Goal: Information Seeking & Learning: Learn about a topic

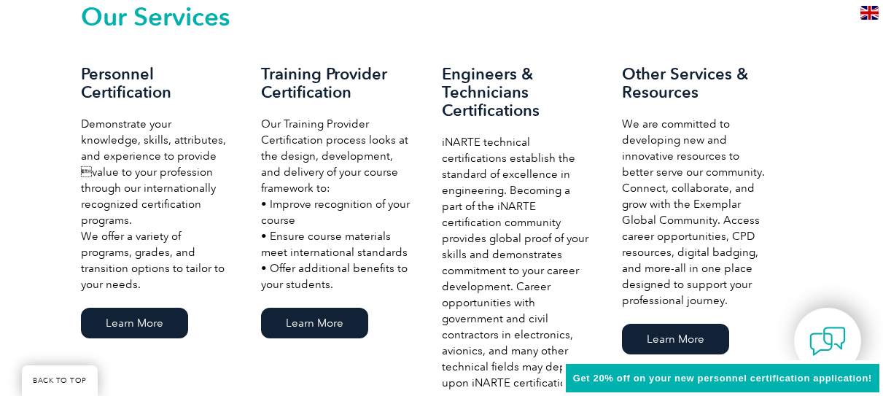
scroll to position [948, 0]
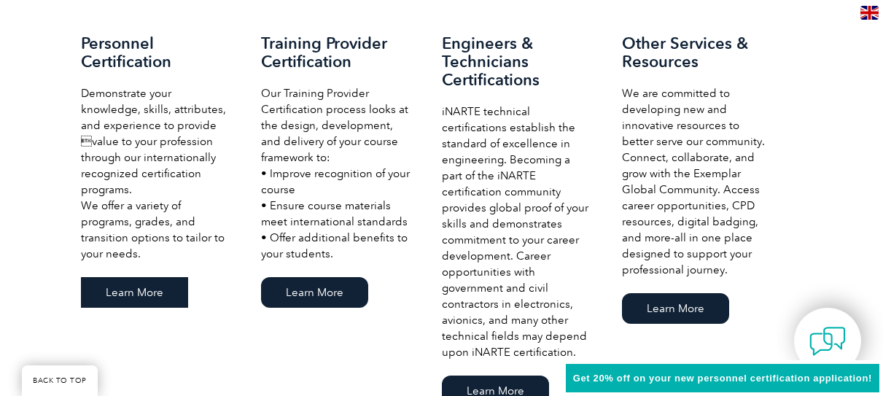
click at [149, 277] on link "Learn More" at bounding box center [134, 292] width 107 height 31
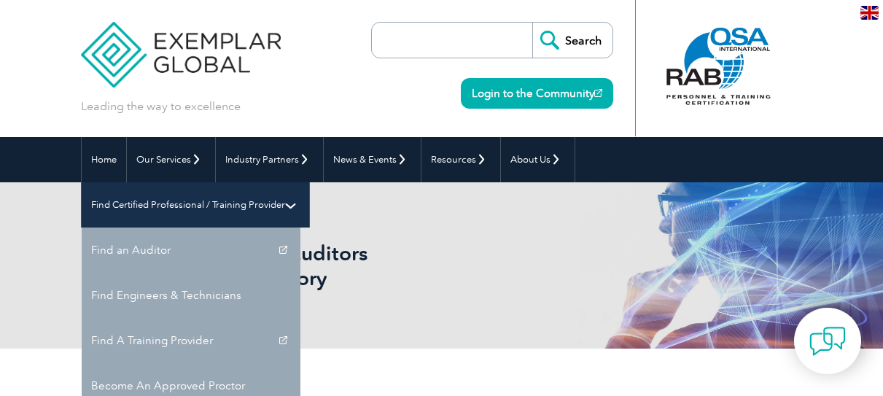
click at [309, 182] on link "Find Certified Professional / Training Provider" at bounding box center [195, 204] width 227 height 45
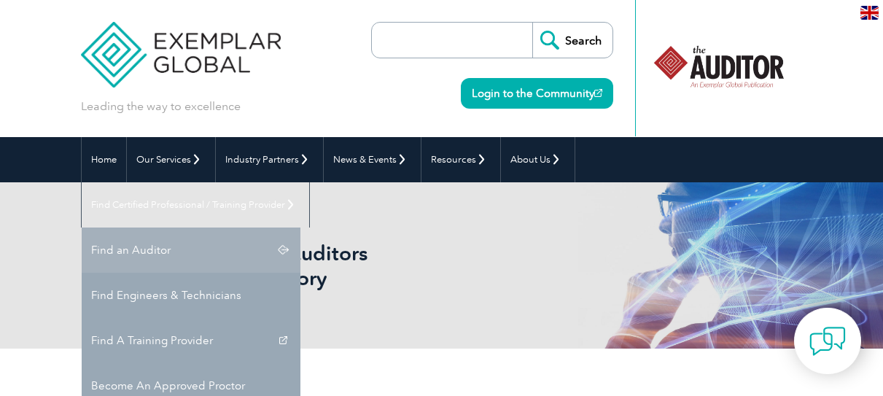
click at [300, 227] on link "Find an Auditor" at bounding box center [191, 249] width 219 height 45
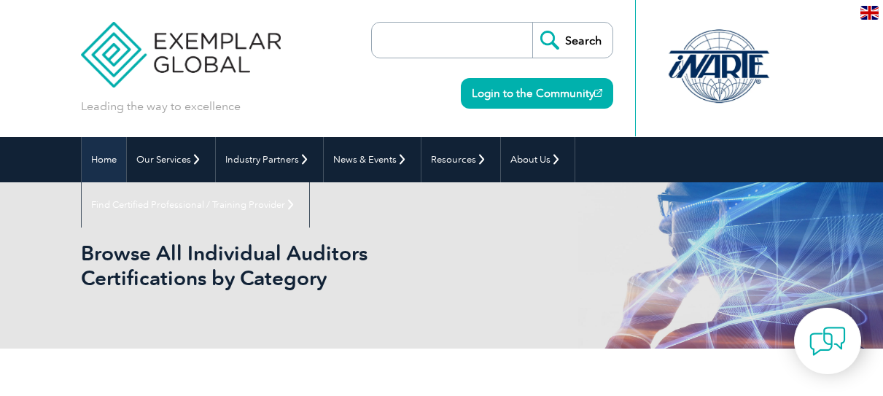
click at [109, 152] on link "Home" at bounding box center [104, 159] width 44 height 45
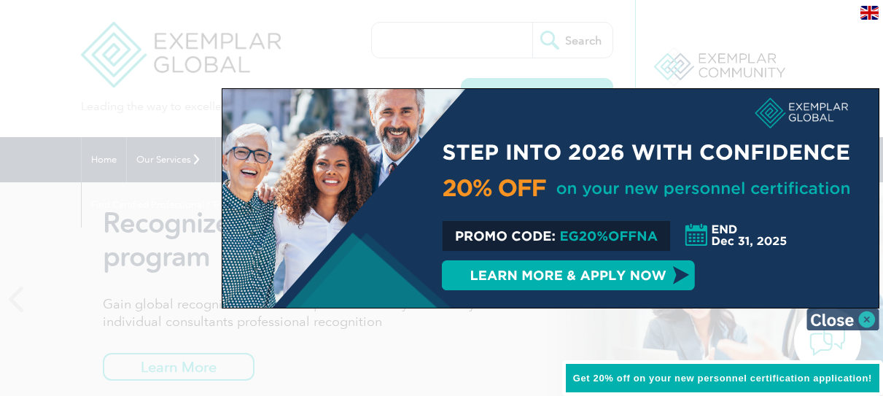
click at [835, 324] on img at bounding box center [842, 319] width 73 height 22
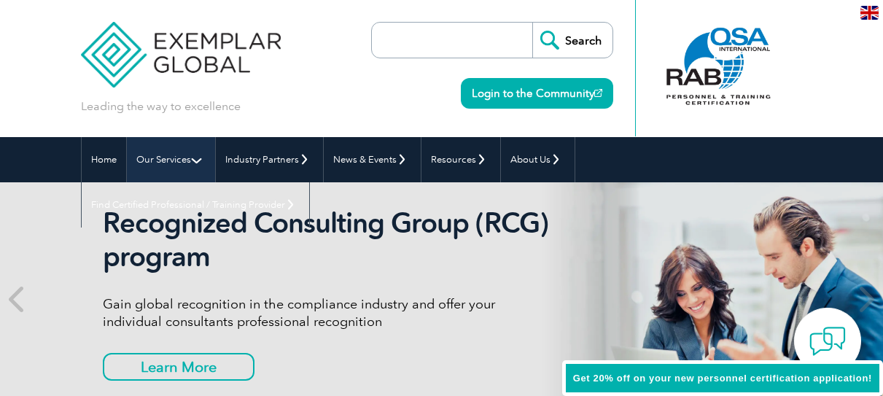
click at [173, 152] on link "Our Services" at bounding box center [171, 159] width 88 height 45
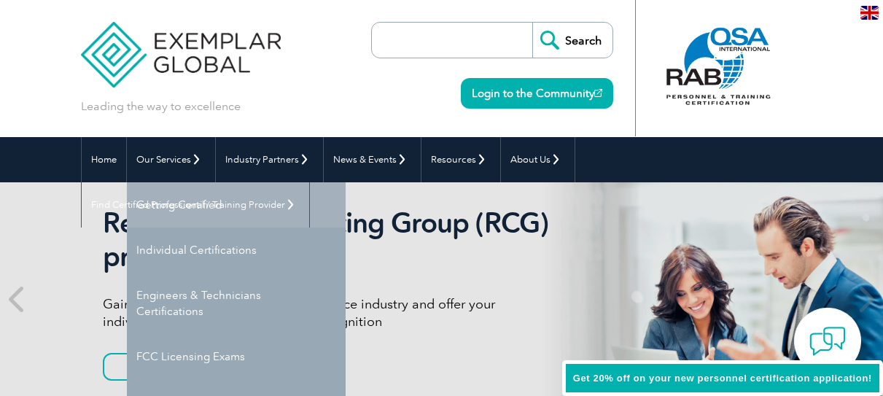
click at [170, 195] on link "Getting Certified" at bounding box center [236, 204] width 219 height 45
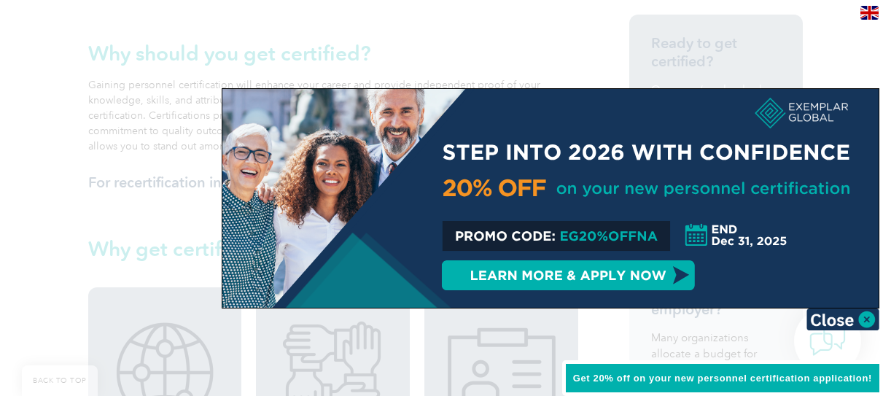
scroll to position [437, 0]
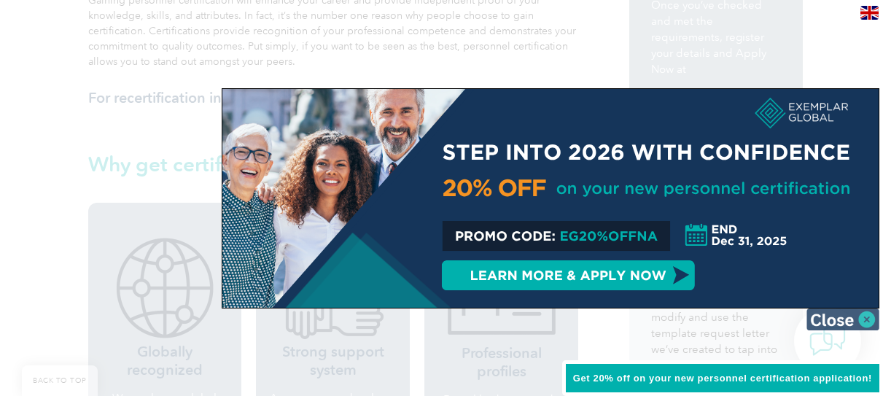
click at [849, 315] on img at bounding box center [842, 319] width 73 height 22
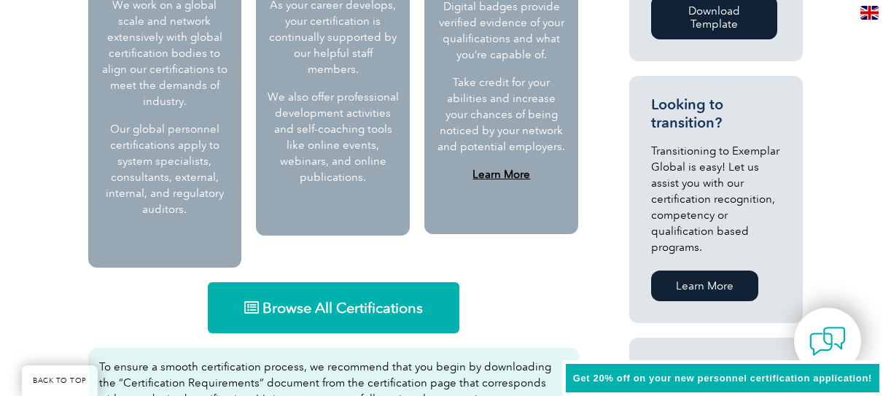
scroll to position [875, 0]
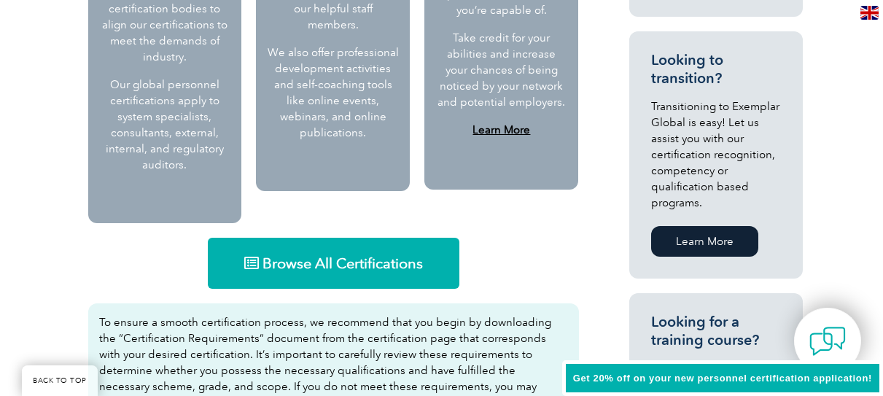
click at [309, 238] on link "Browse All Certifications" at bounding box center [334, 263] width 252 height 51
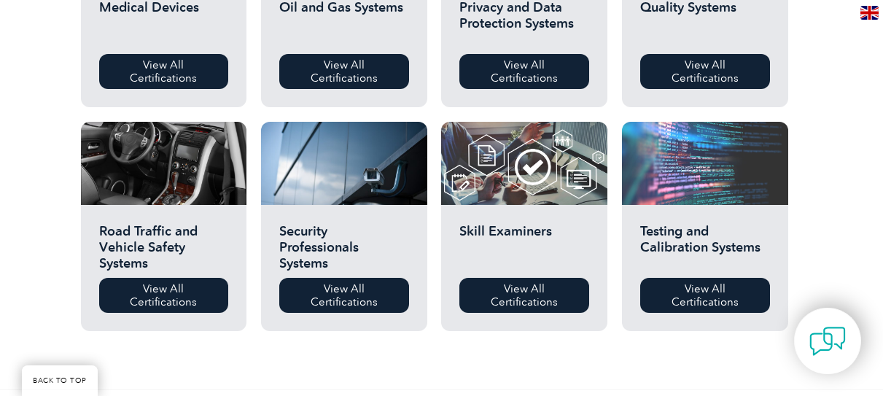
scroll to position [1094, 0]
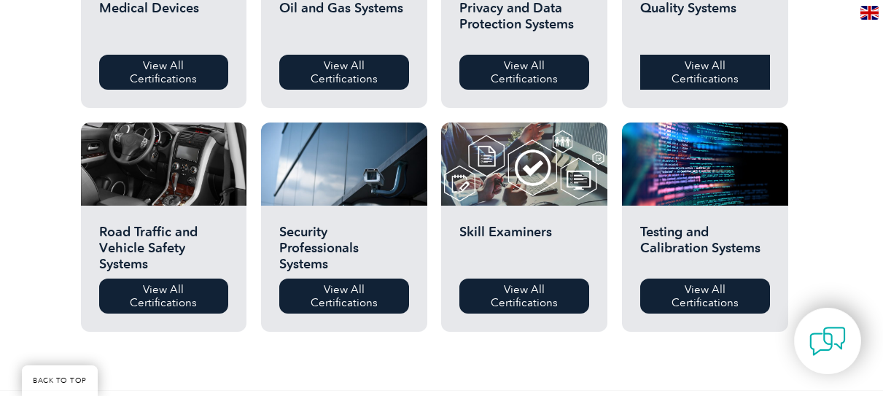
click at [707, 82] on link "View All Certifications" at bounding box center [705, 72] width 130 height 35
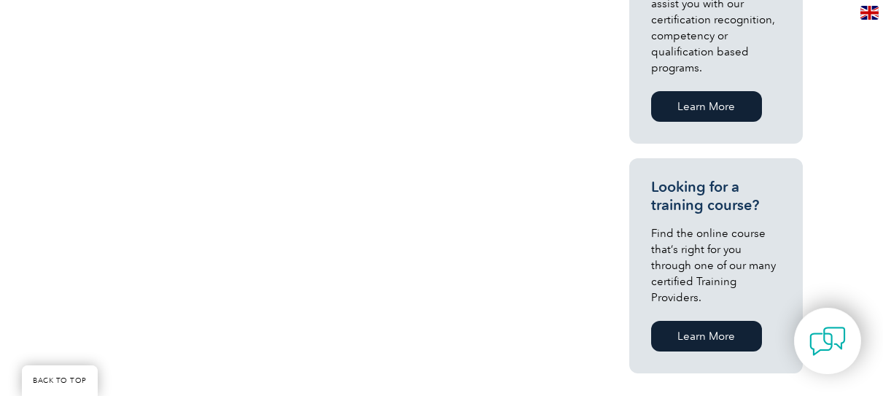
scroll to position [1021, 0]
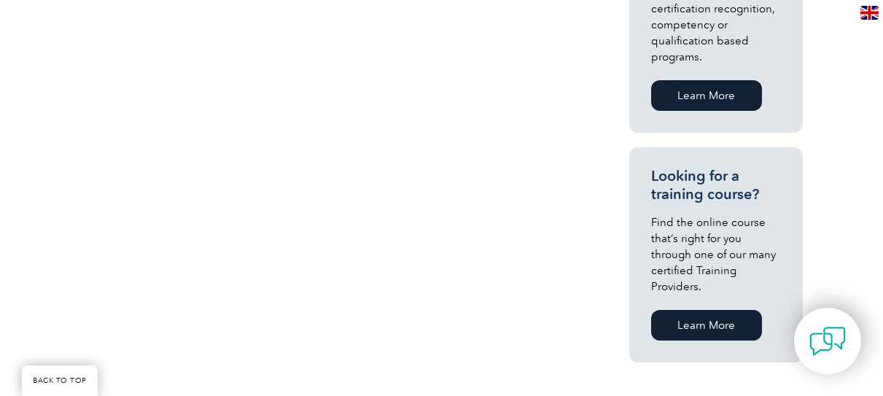
click at [701, 310] on link "Learn More" at bounding box center [706, 325] width 111 height 31
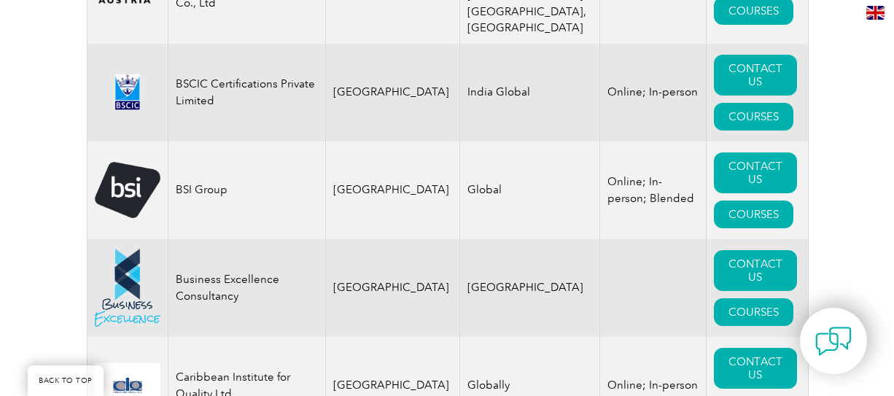
scroll to position [4447, 0]
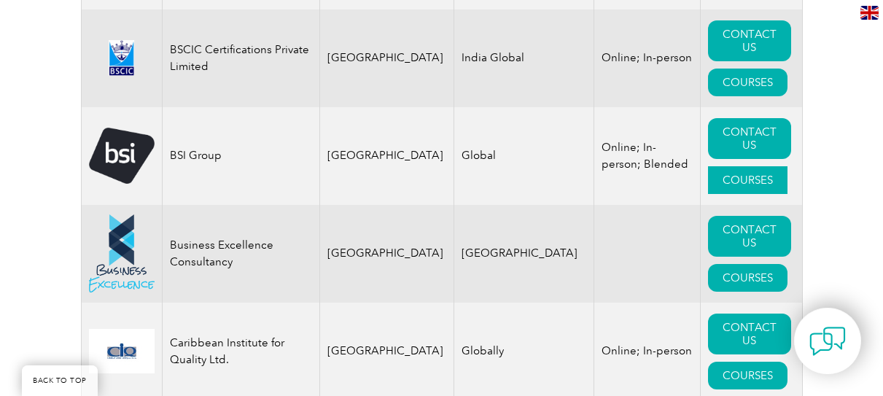
click at [741, 194] on link "COURSES" at bounding box center [747, 180] width 79 height 28
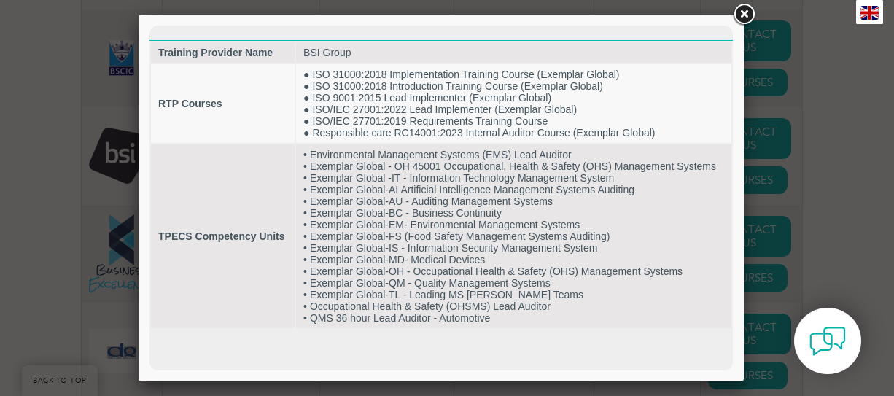
scroll to position [0, 0]
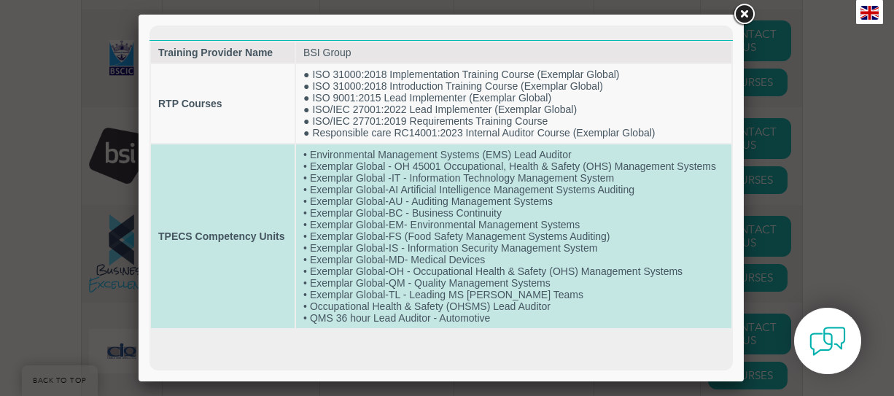
click at [652, 230] on td "• Environmental Management Systems (EMS) Lead Auditor • Exemplar Global - OH 45…" at bounding box center [513, 236] width 435 height 184
click at [232, 220] on td "TPECS Competency Units" at bounding box center [223, 236] width 144 height 184
click at [555, 257] on td "• Environmental Management Systems (EMS) Lead Auditor • Exemplar Global - OH 45…" at bounding box center [513, 236] width 435 height 184
click at [445, 234] on td "• Environmental Management Systems (EMS) Lead Auditor • Exemplar Global - OH 45…" at bounding box center [513, 236] width 435 height 184
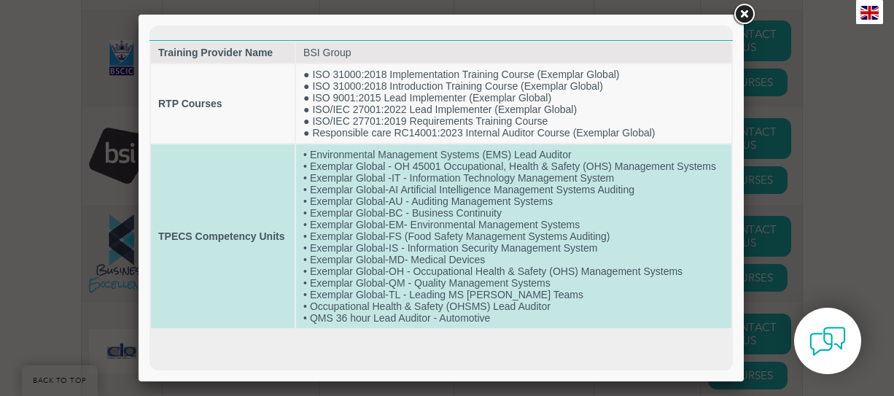
click at [518, 269] on td "• Environmental Management Systems (EMS) Lead Auditor • Exemplar Global - OH 45…" at bounding box center [513, 236] width 435 height 184
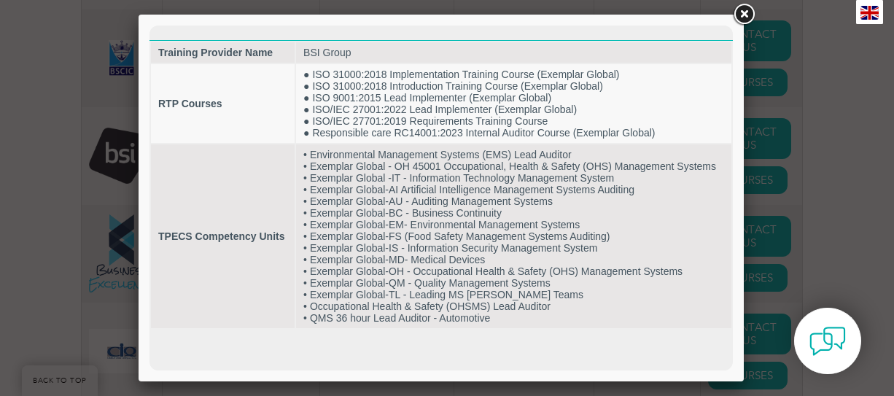
click at [851, 227] on div at bounding box center [447, 198] width 894 height 396
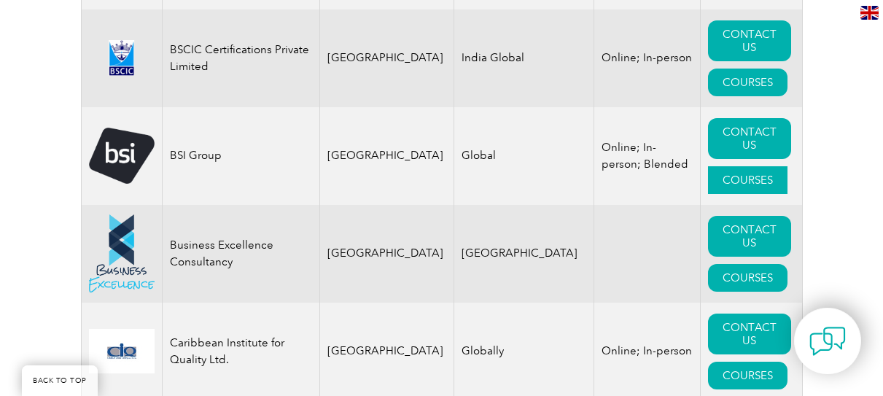
click at [720, 194] on link "COURSES" at bounding box center [747, 180] width 79 height 28
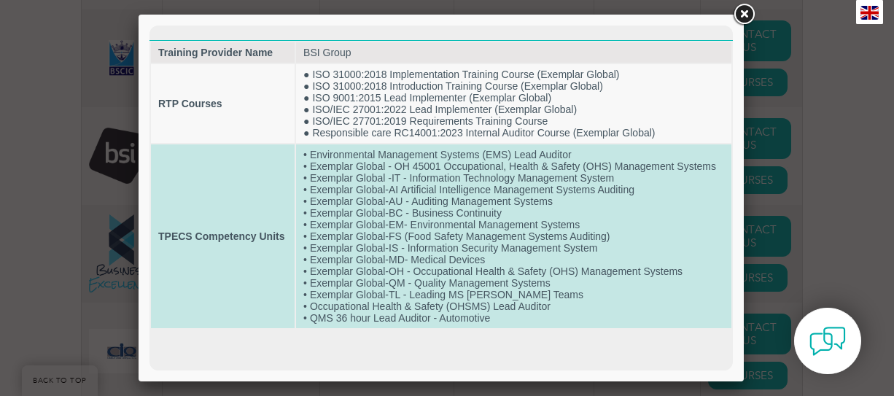
click at [384, 274] on td "• Environmental Management Systems (EMS) Lead Auditor • Exemplar Global - OH 45…" at bounding box center [513, 236] width 435 height 184
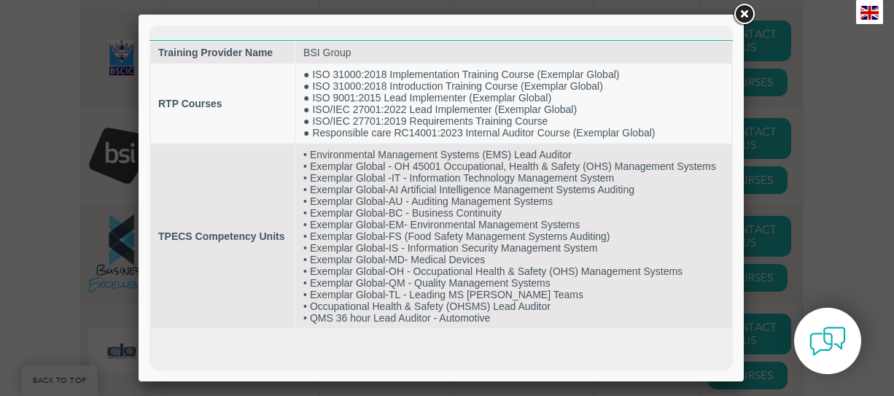
click at [738, 10] on link at bounding box center [743, 14] width 26 height 26
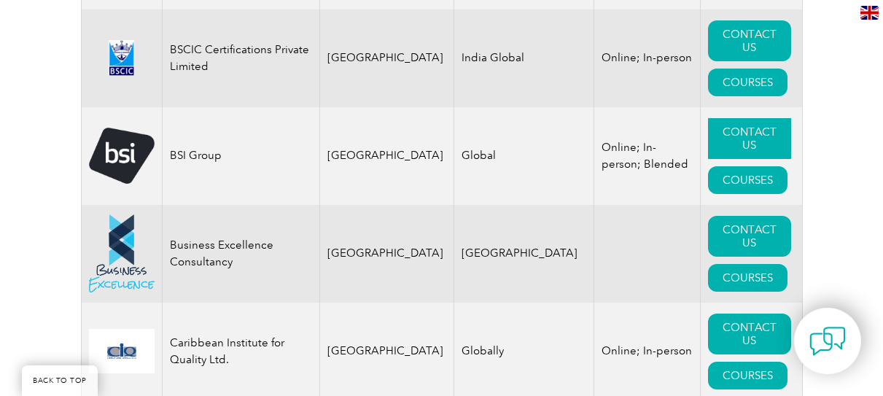
click at [738, 159] on link "CONTACT US" at bounding box center [749, 138] width 83 height 41
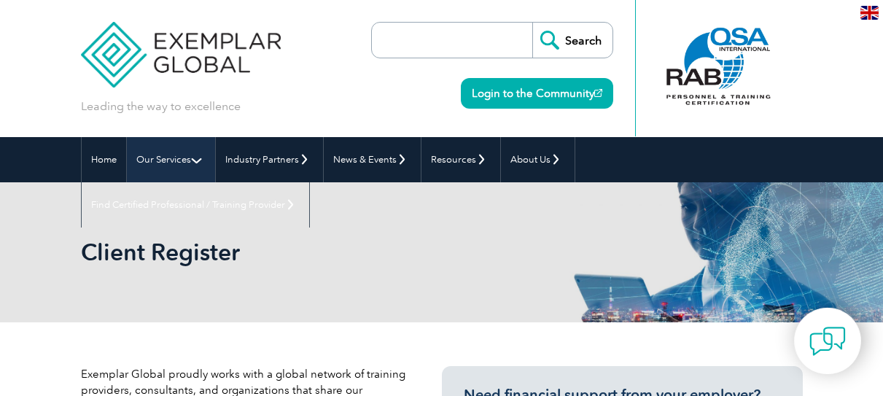
click at [195, 160] on link "Our Services" at bounding box center [171, 159] width 88 height 45
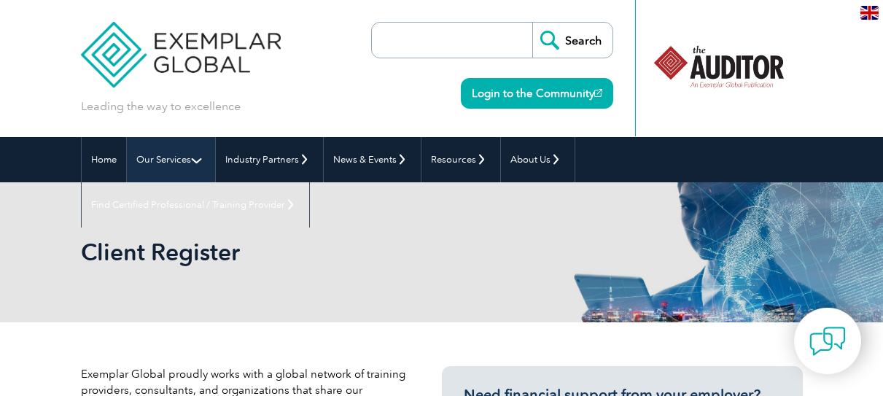
click at [195, 160] on link "Our Services" at bounding box center [171, 159] width 88 height 45
click at [188, 159] on link "Our Services" at bounding box center [171, 159] width 88 height 45
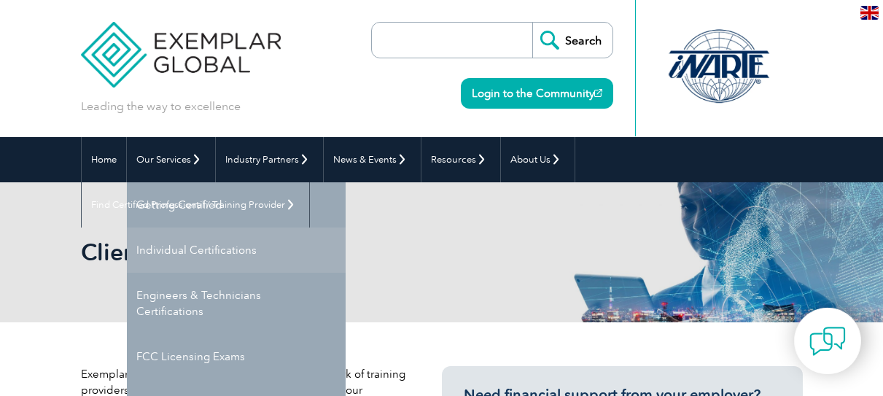
click at [232, 251] on link "Individual Certifications" at bounding box center [236, 249] width 219 height 45
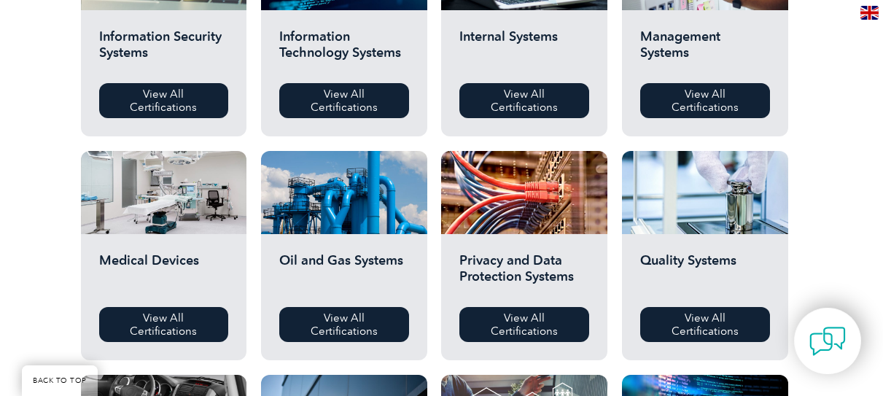
scroll to position [875, 0]
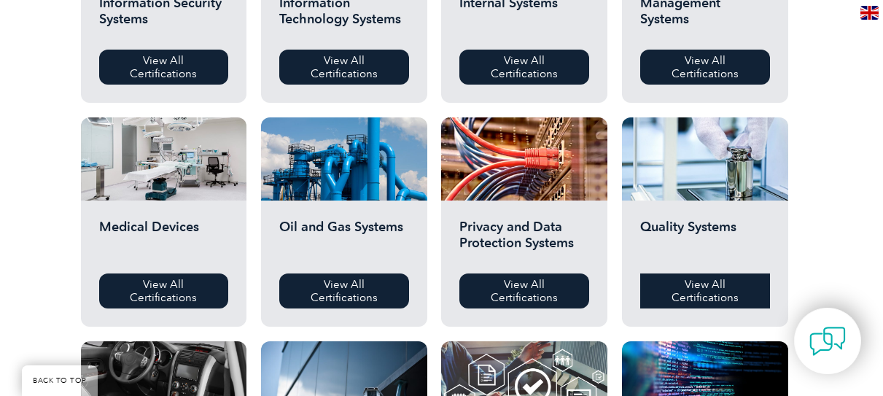
click at [730, 292] on link "View All Certifications" at bounding box center [705, 290] width 130 height 35
click at [185, 283] on link "View All Certifications" at bounding box center [164, 290] width 130 height 35
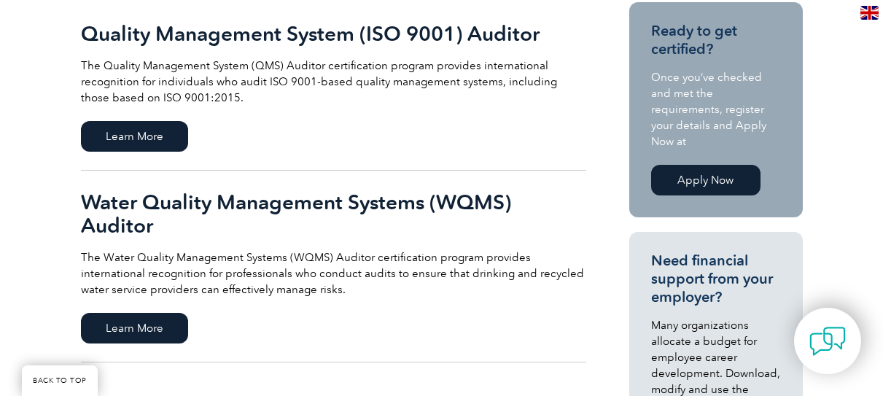
scroll to position [365, 0]
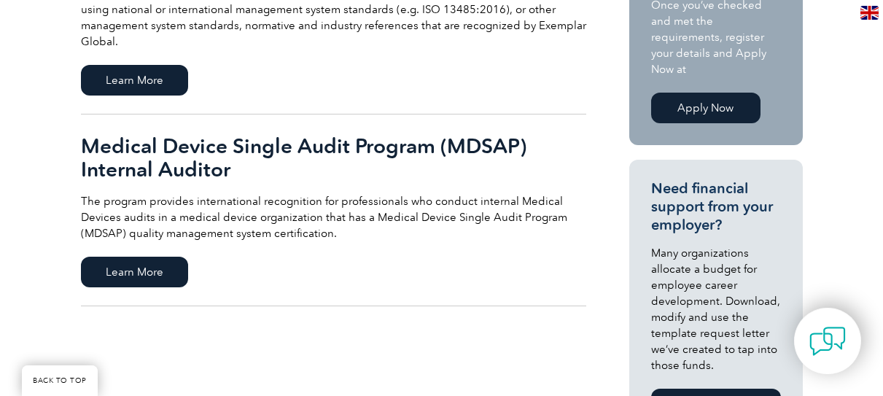
scroll to position [365, 0]
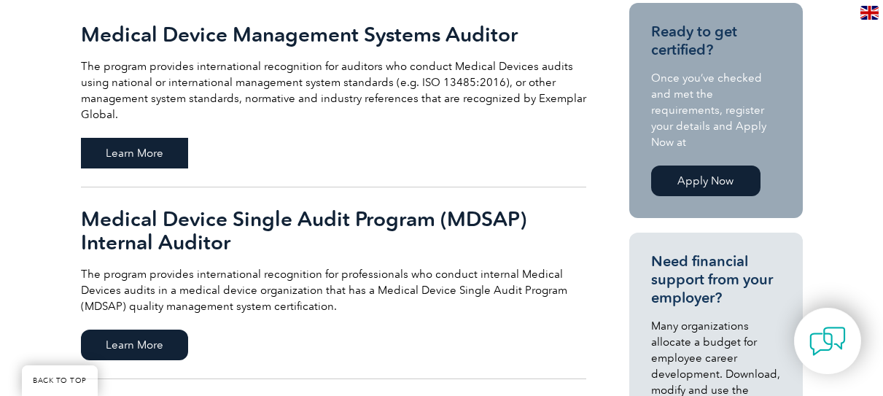
click at [139, 157] on span "Learn More" at bounding box center [134, 153] width 107 height 31
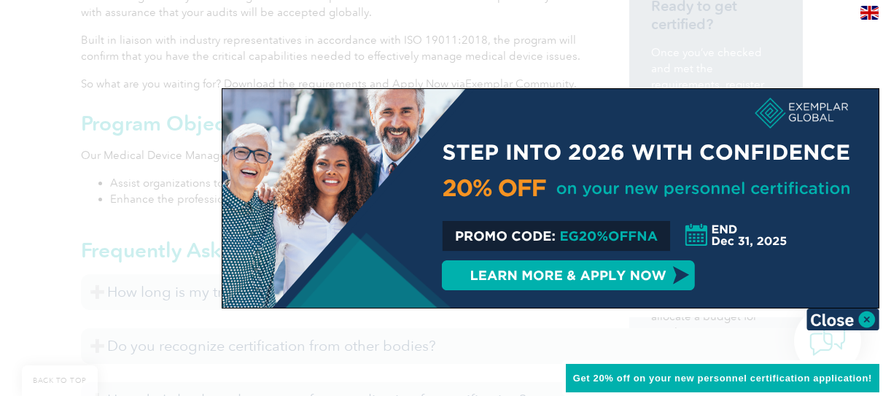
scroll to position [510, 0]
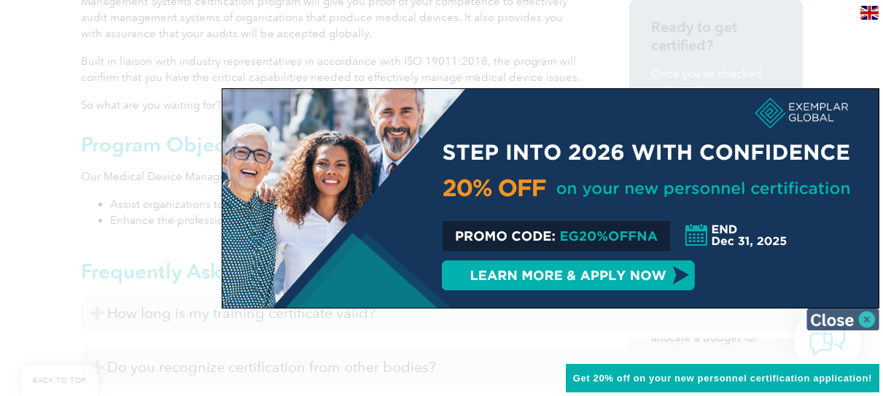
click at [860, 311] on img at bounding box center [842, 319] width 73 height 22
